Goal: Task Accomplishment & Management: Manage account settings

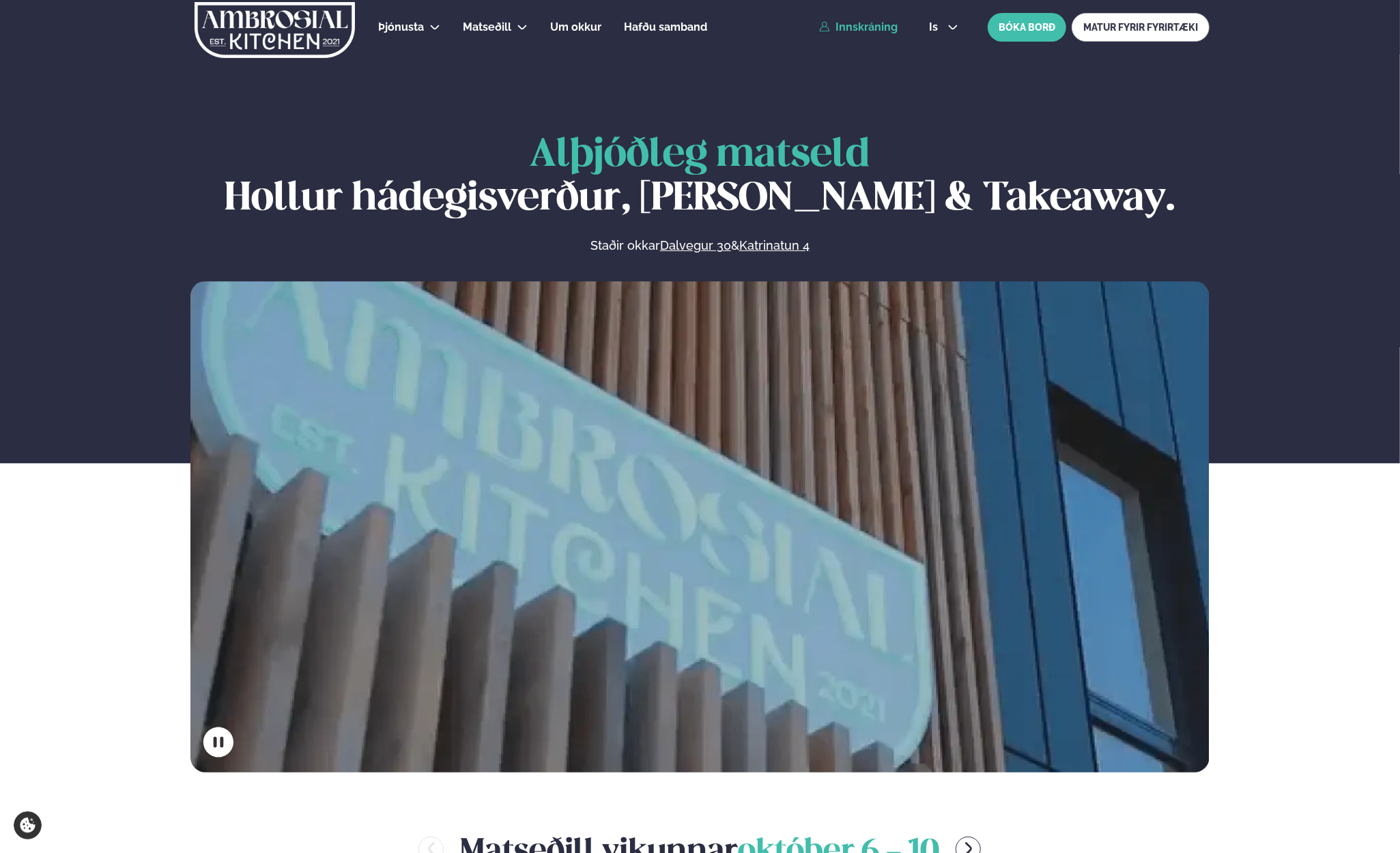
click at [879, 26] on link "Innskráning" at bounding box center [858, 27] width 79 height 13
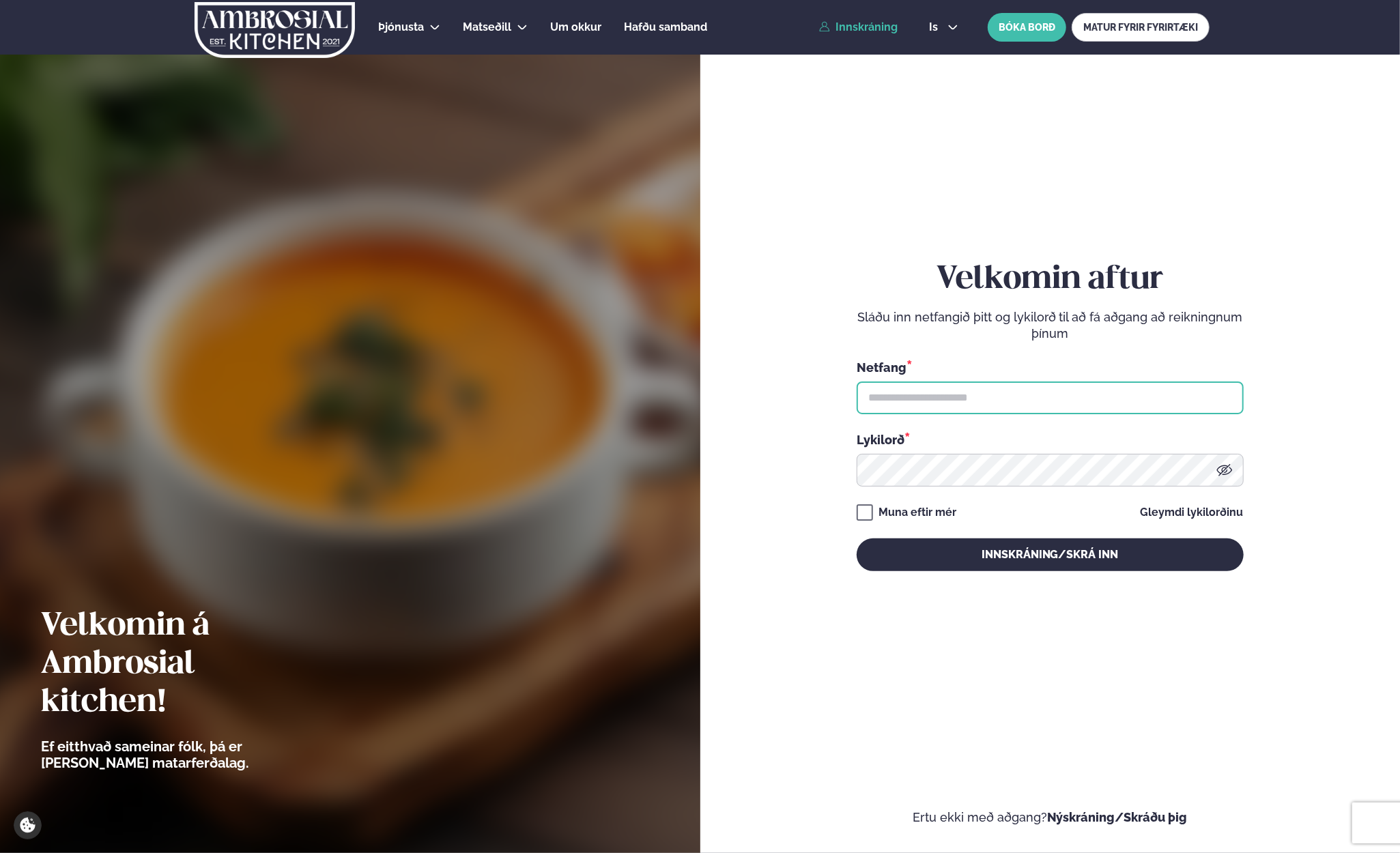
type input "**********"
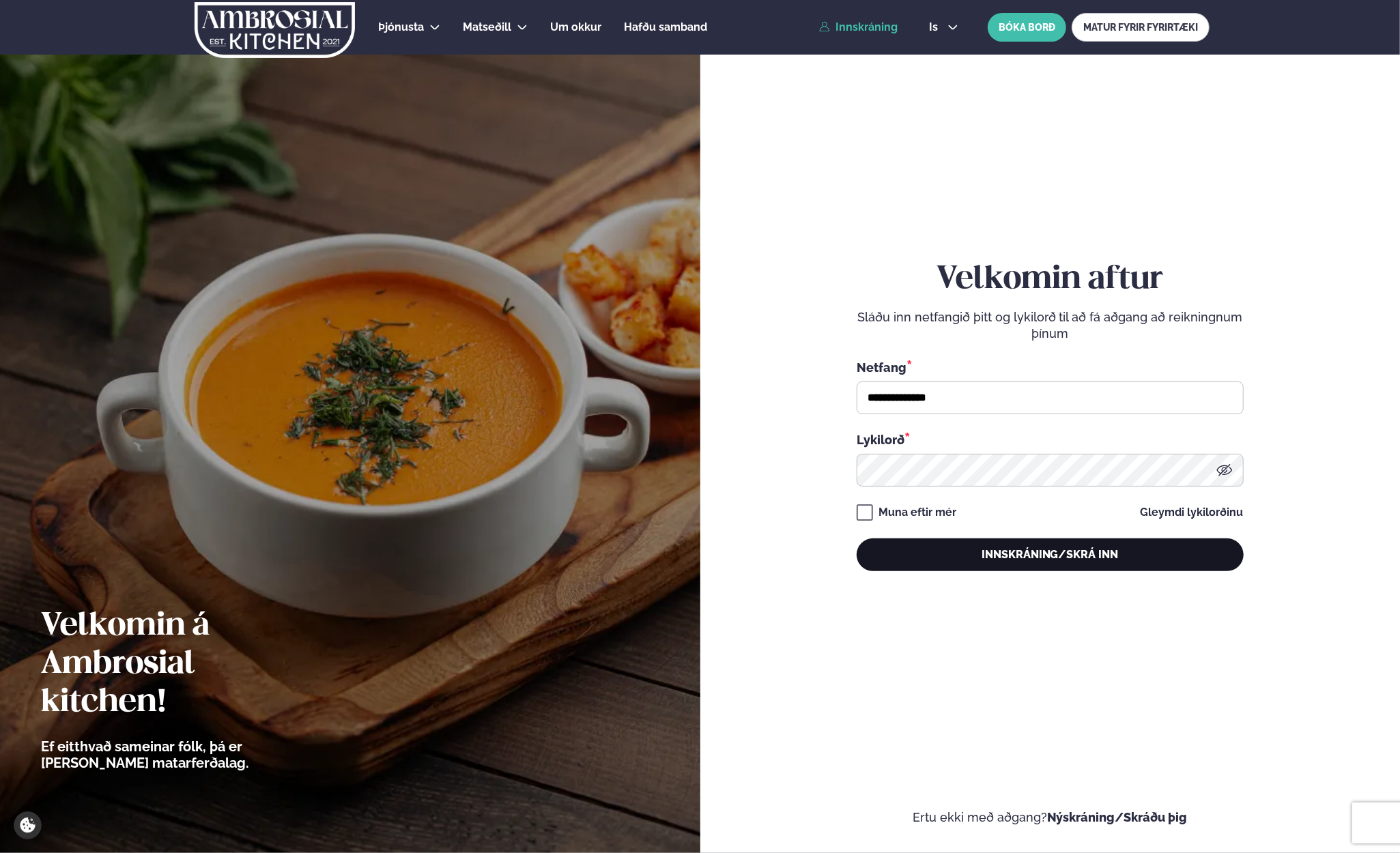
click at [949, 560] on button "Innskráning/Skrá inn" at bounding box center [1050, 554] width 387 height 33
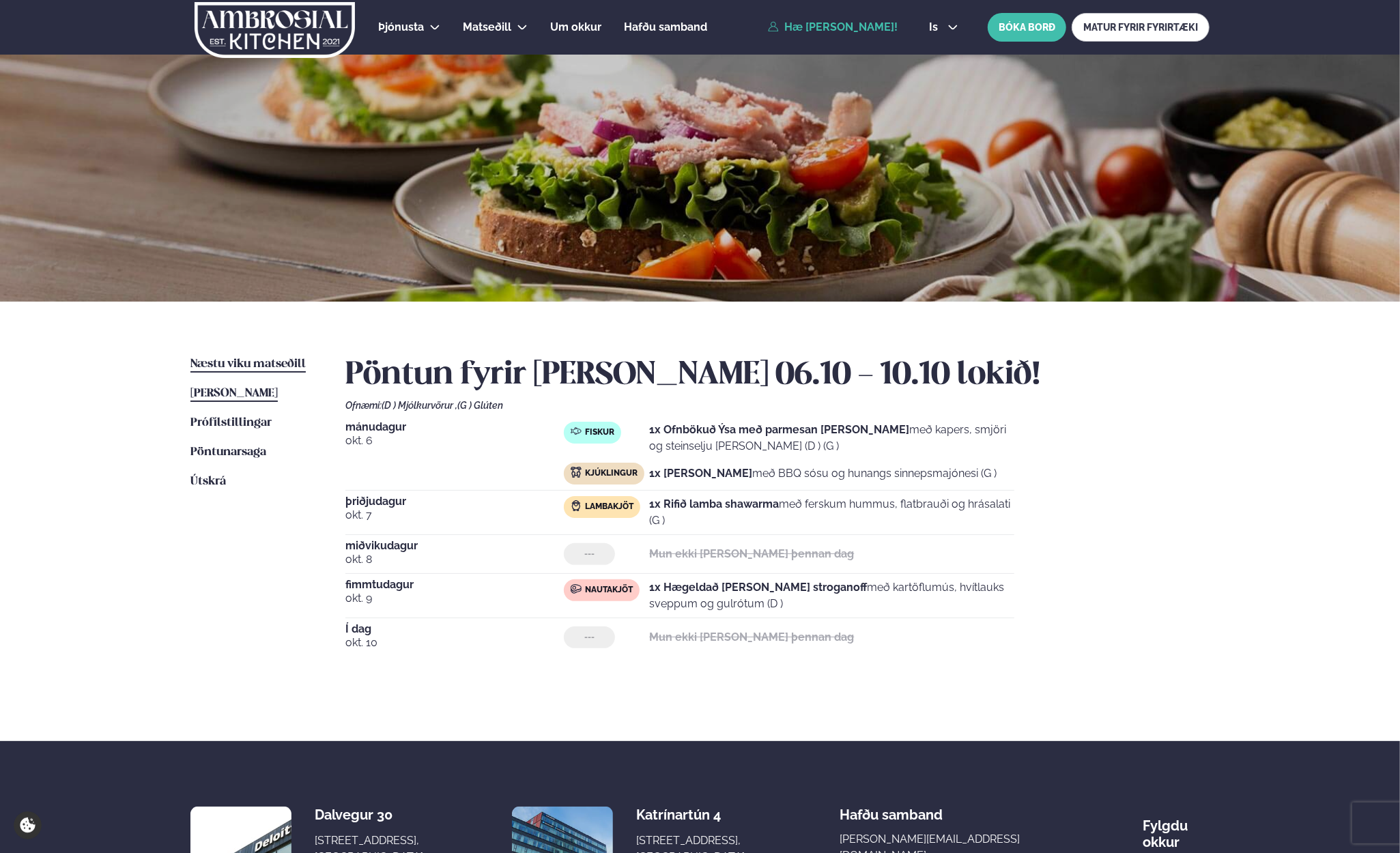
click at [292, 365] on span "Næstu viku matseðill" at bounding box center [248, 364] width 115 height 12
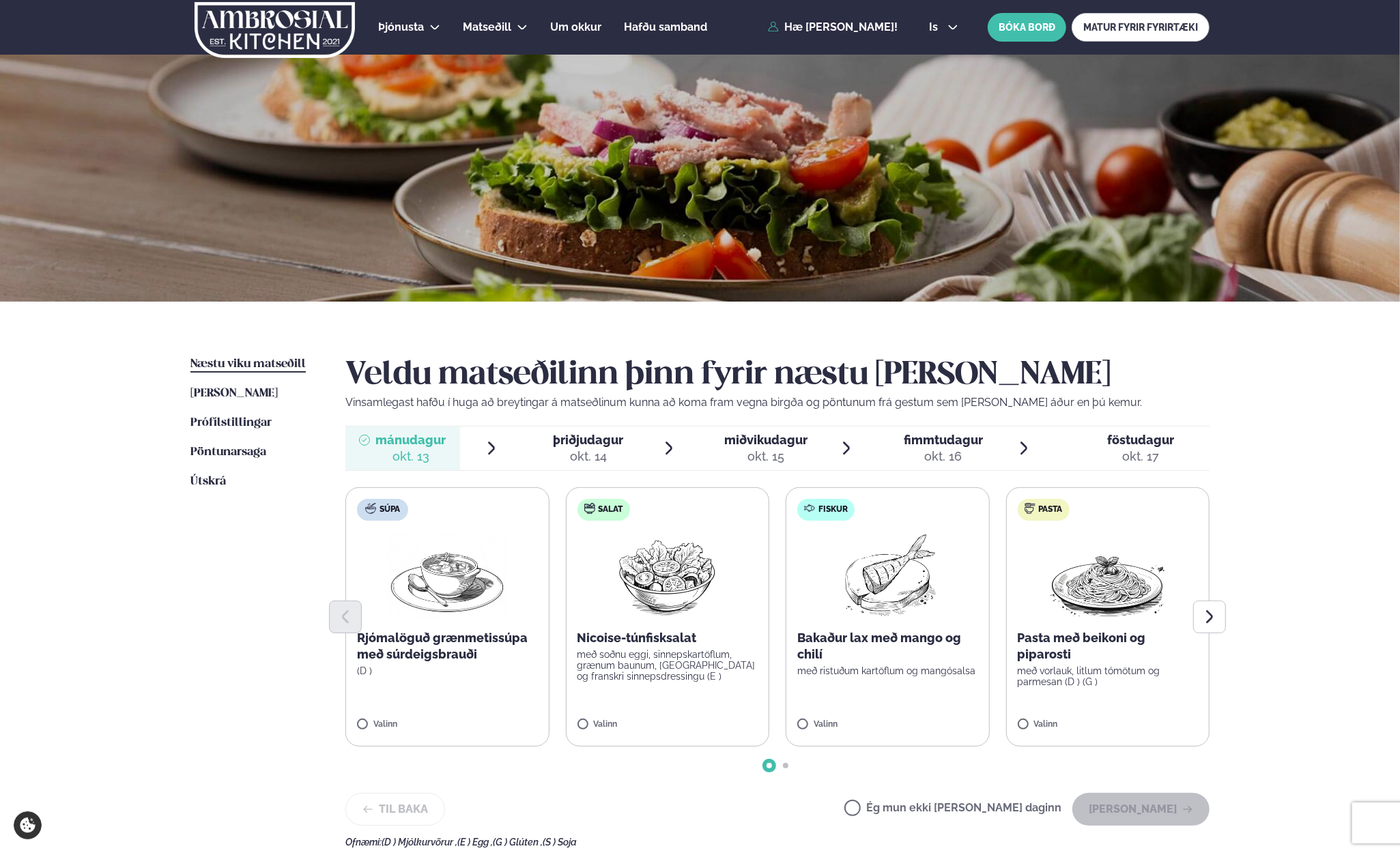
click at [93, 411] on div "Þjónusta Hádegismatur fyrir fyrirtæki Fyrirtækja veitingar Einkapartý Matseðill…" at bounding box center [700, 589] width 1400 height 1179
click at [896, 578] on img at bounding box center [888, 575] width 121 height 88
click at [1148, 808] on button "[PERSON_NAME]" at bounding box center [1140, 809] width 137 height 33
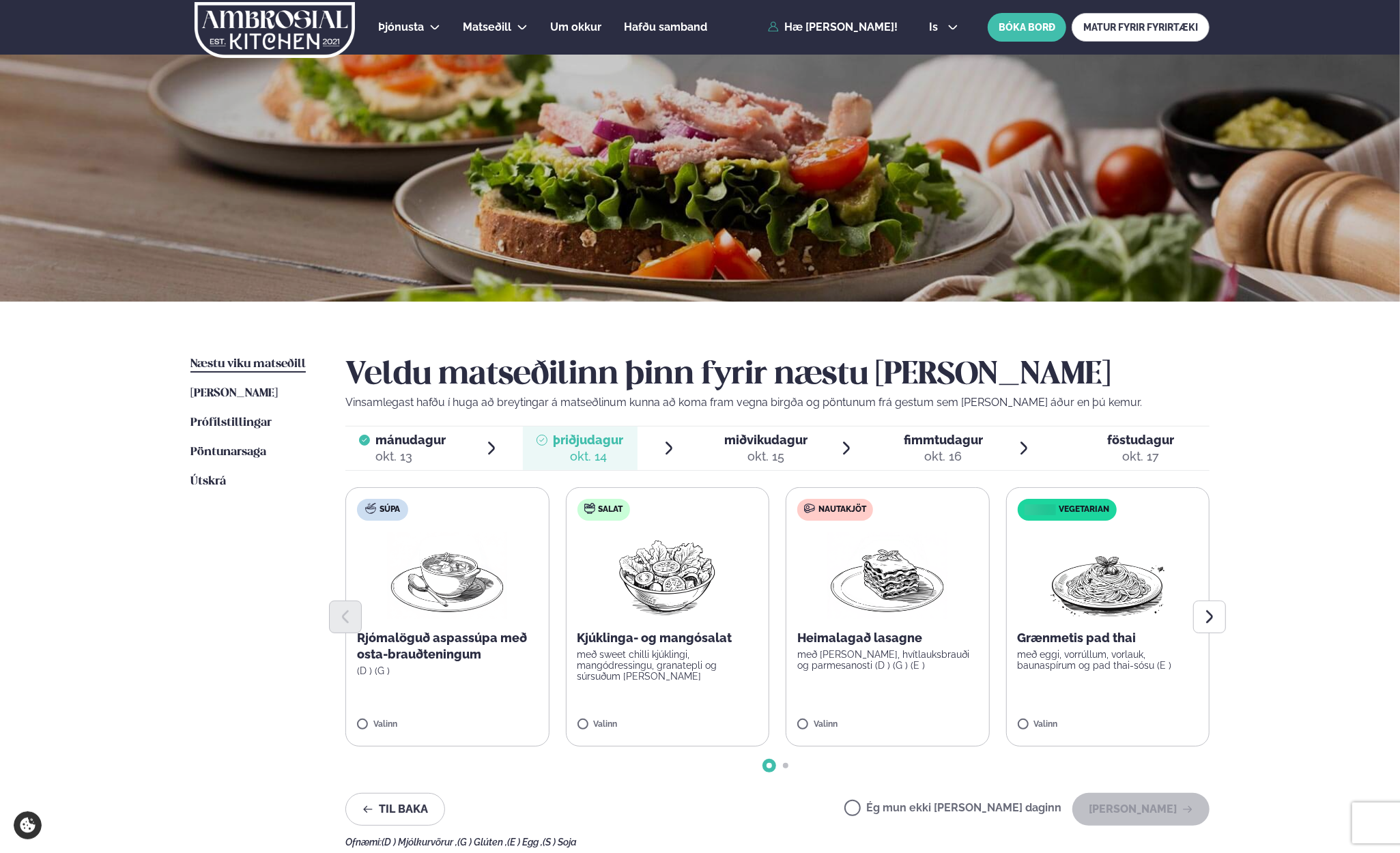
click at [886, 574] on img at bounding box center [887, 575] width 120 height 88
click at [1149, 814] on button "[PERSON_NAME]" at bounding box center [1140, 809] width 137 height 33
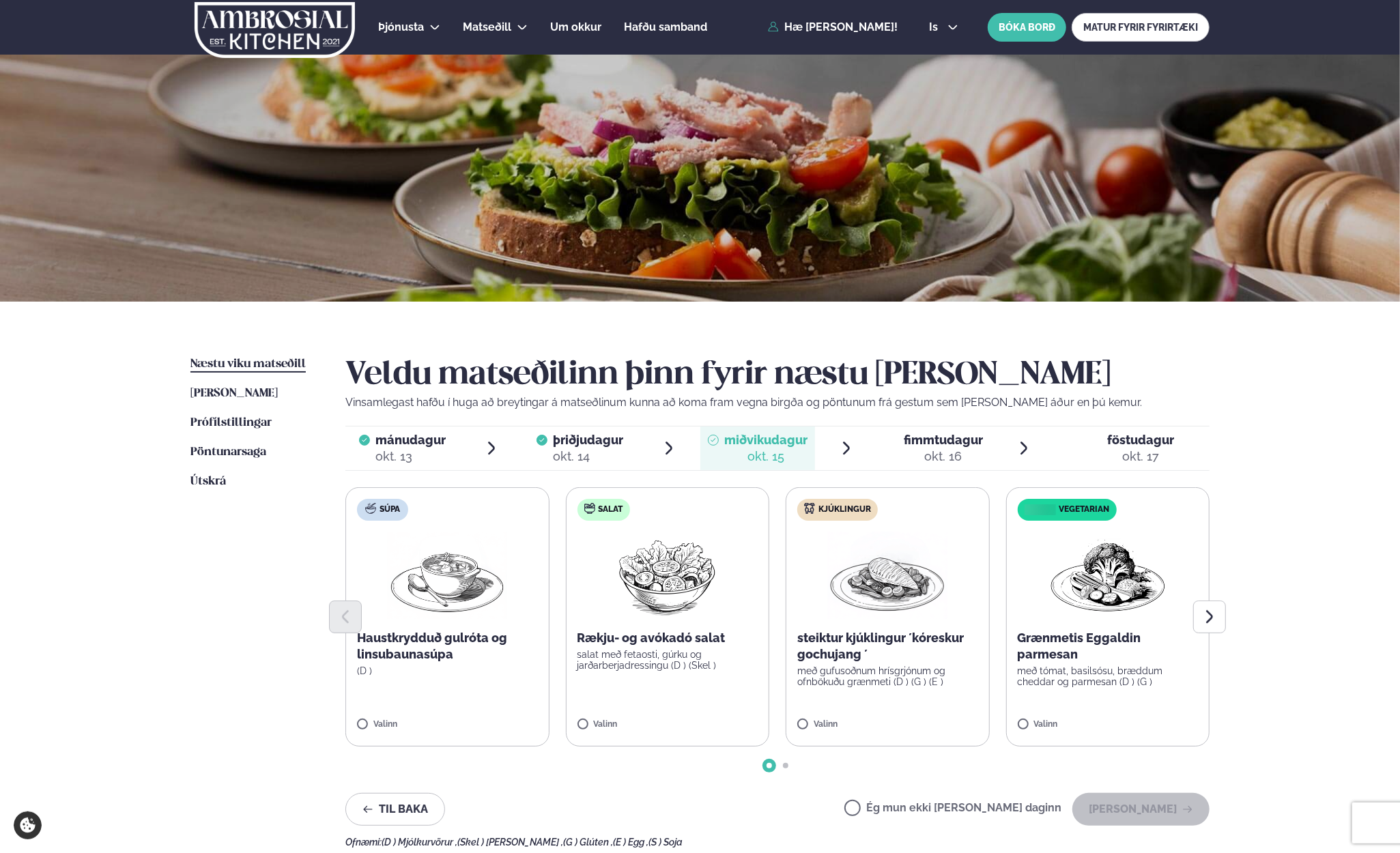
click at [900, 818] on div "Ég mun ekki [PERSON_NAME] daginn [PERSON_NAME]" at bounding box center [1027, 809] width 365 height 33
click at [898, 809] on label "Ég mun ekki [PERSON_NAME] daginn" at bounding box center [953, 809] width 217 height 15
click at [1142, 813] on button "[PERSON_NAME]" at bounding box center [1140, 809] width 137 height 33
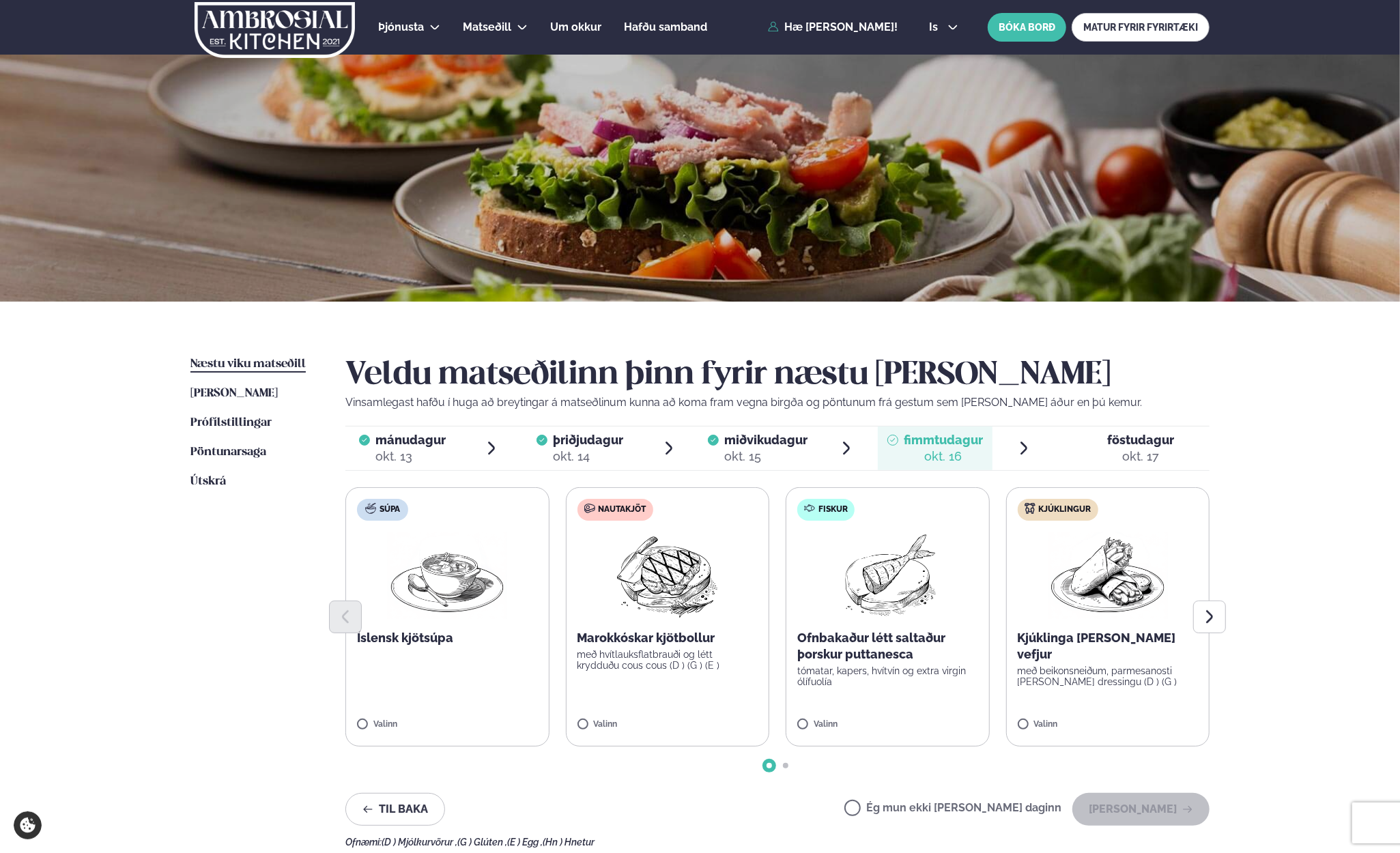
click at [673, 582] on img at bounding box center [667, 575] width 121 height 88
click at [1164, 809] on button "[PERSON_NAME]" at bounding box center [1140, 809] width 137 height 33
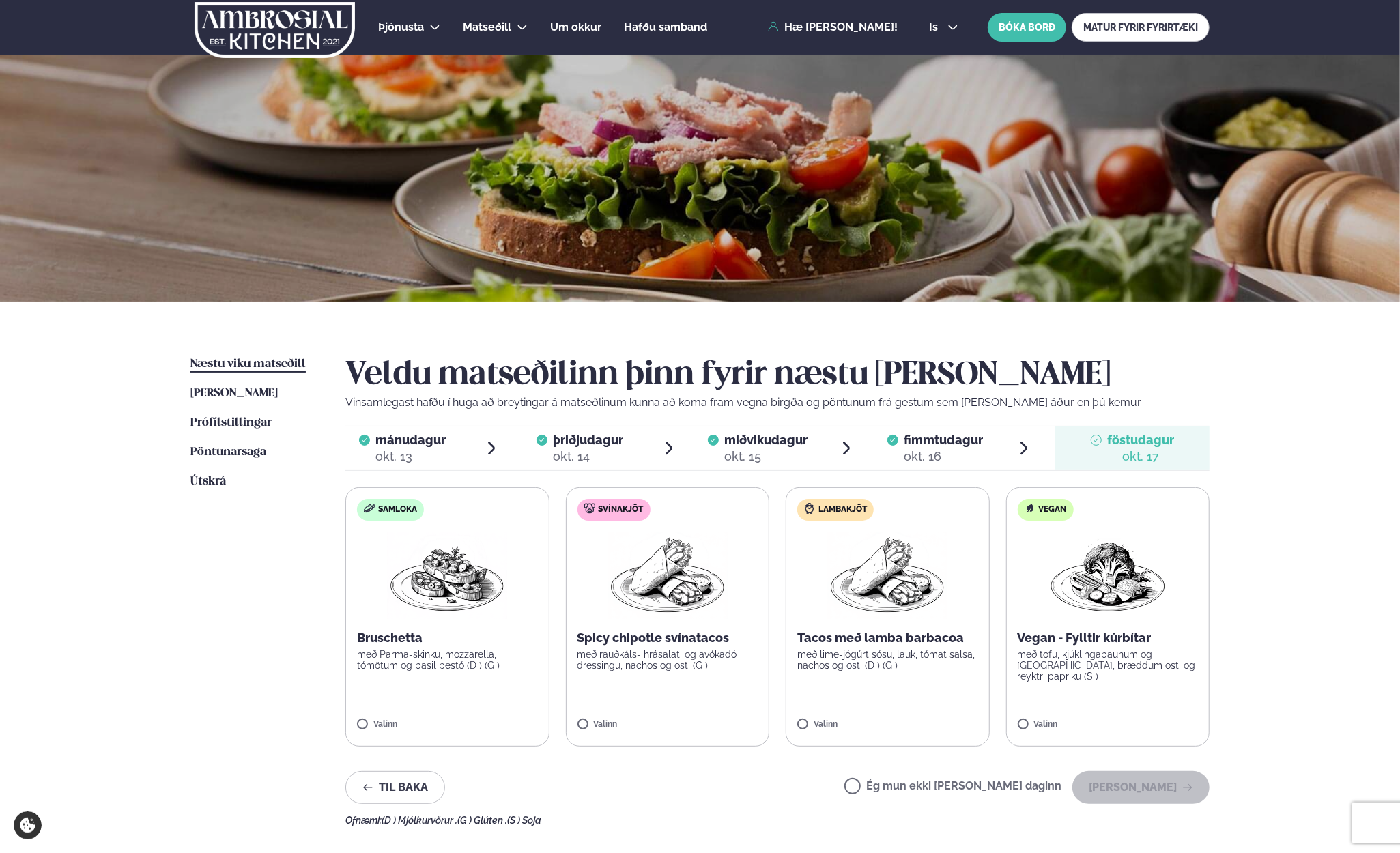
click at [677, 579] on img at bounding box center [667, 575] width 120 height 88
click at [1156, 786] on button "[PERSON_NAME]" at bounding box center [1140, 787] width 137 height 33
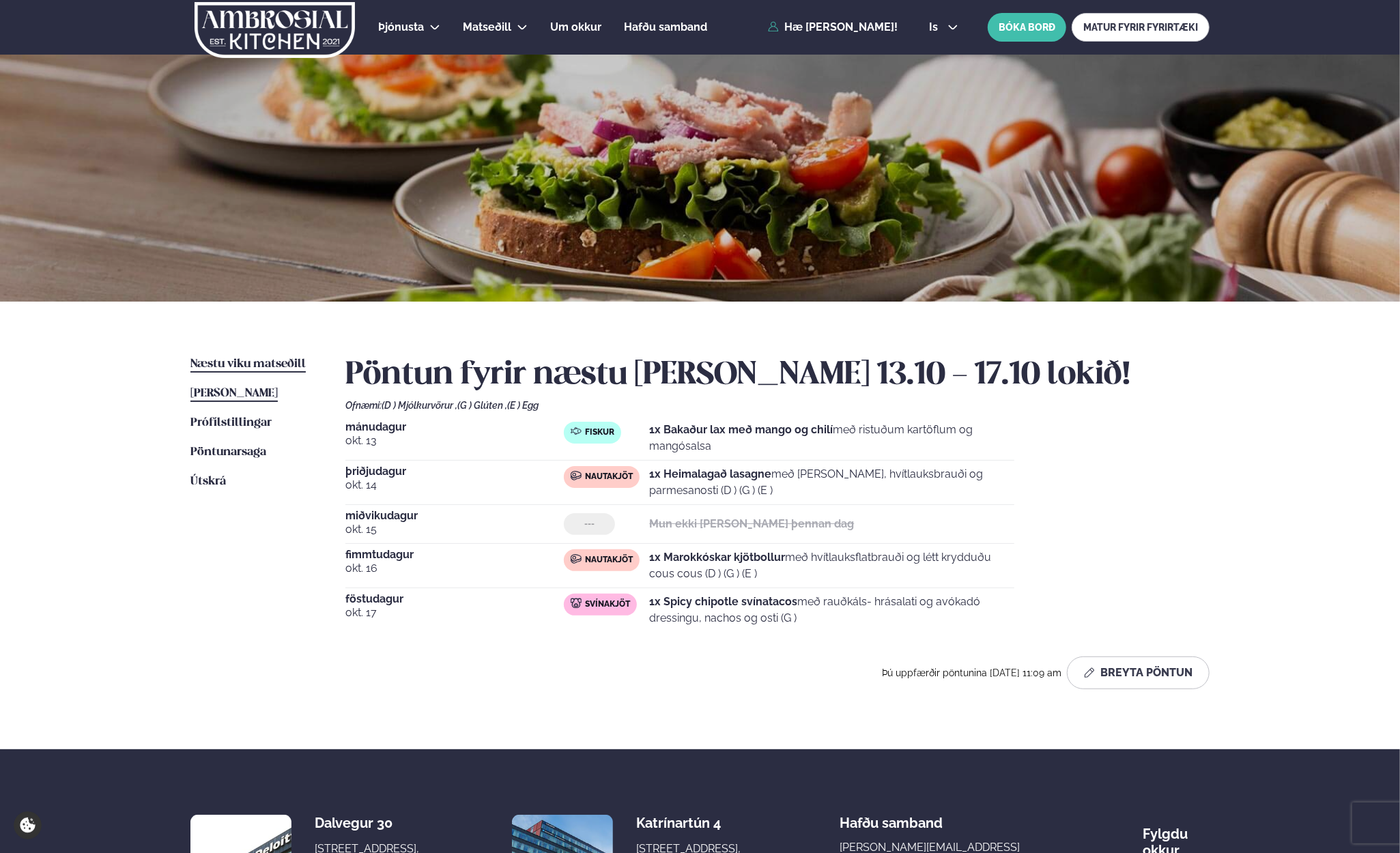
click at [228, 395] on span "[PERSON_NAME]" at bounding box center [234, 393] width 88 height 12
